Goal: Information Seeking & Learning: Learn about a topic

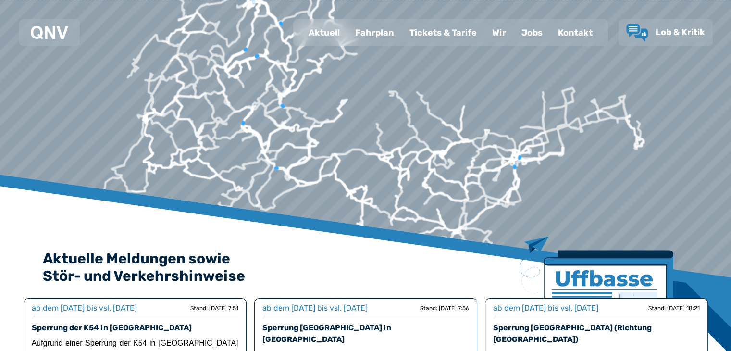
click at [431, 29] on div "Tickets & Tarife" at bounding box center [443, 32] width 83 height 25
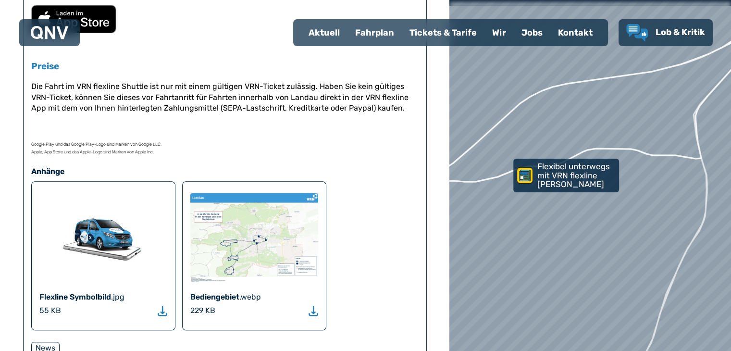
scroll to position [674, 0]
click at [237, 233] on img at bounding box center [254, 236] width 128 height 91
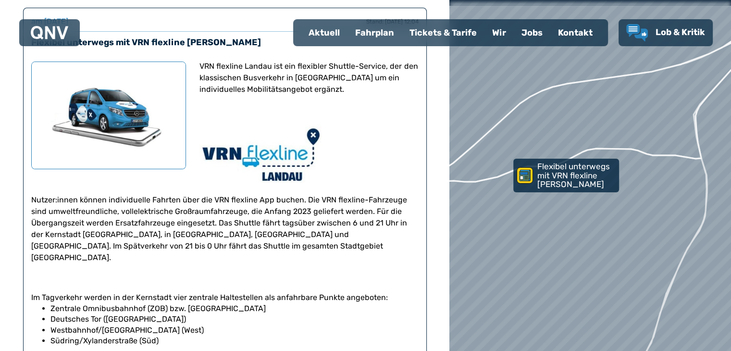
scroll to position [63, 0]
